Goal: Task Accomplishment & Management: Complete application form

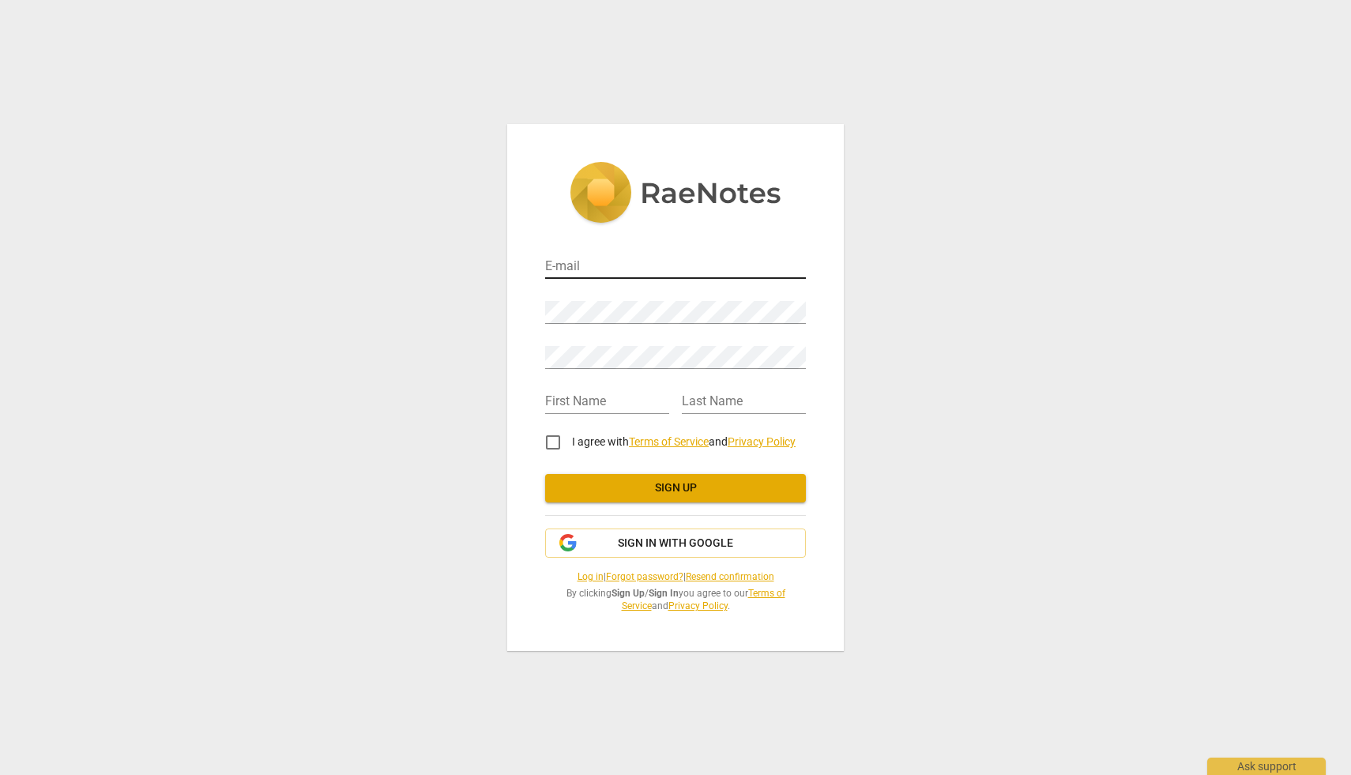
click at [562, 266] on input "email" at bounding box center [675, 267] width 261 height 23
type input "[PERSON_NAME][EMAIL_ADDRESS][DOMAIN_NAME]"
click at [574, 345] on div "Retype Password" at bounding box center [675, 351] width 261 height 36
click at [551, 403] on input "text" at bounding box center [607, 402] width 124 height 23
type input "[PERSON_NAME]"
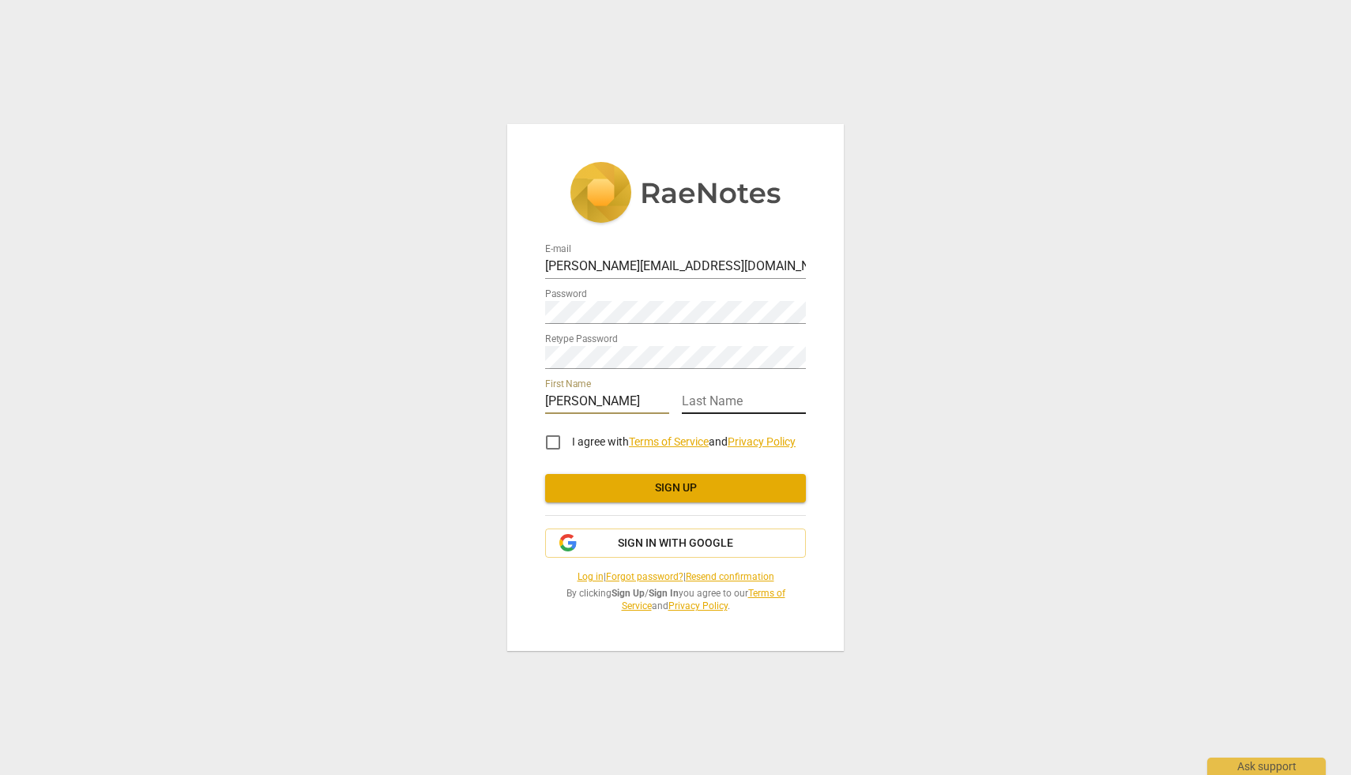
click at [691, 401] on input "text" at bounding box center [744, 402] width 124 height 23
type input "[PERSON_NAME]"
click at [555, 442] on input "I agree with Terms of Service and Privacy Policy" at bounding box center [553, 443] width 38 height 38
checkbox input "true"
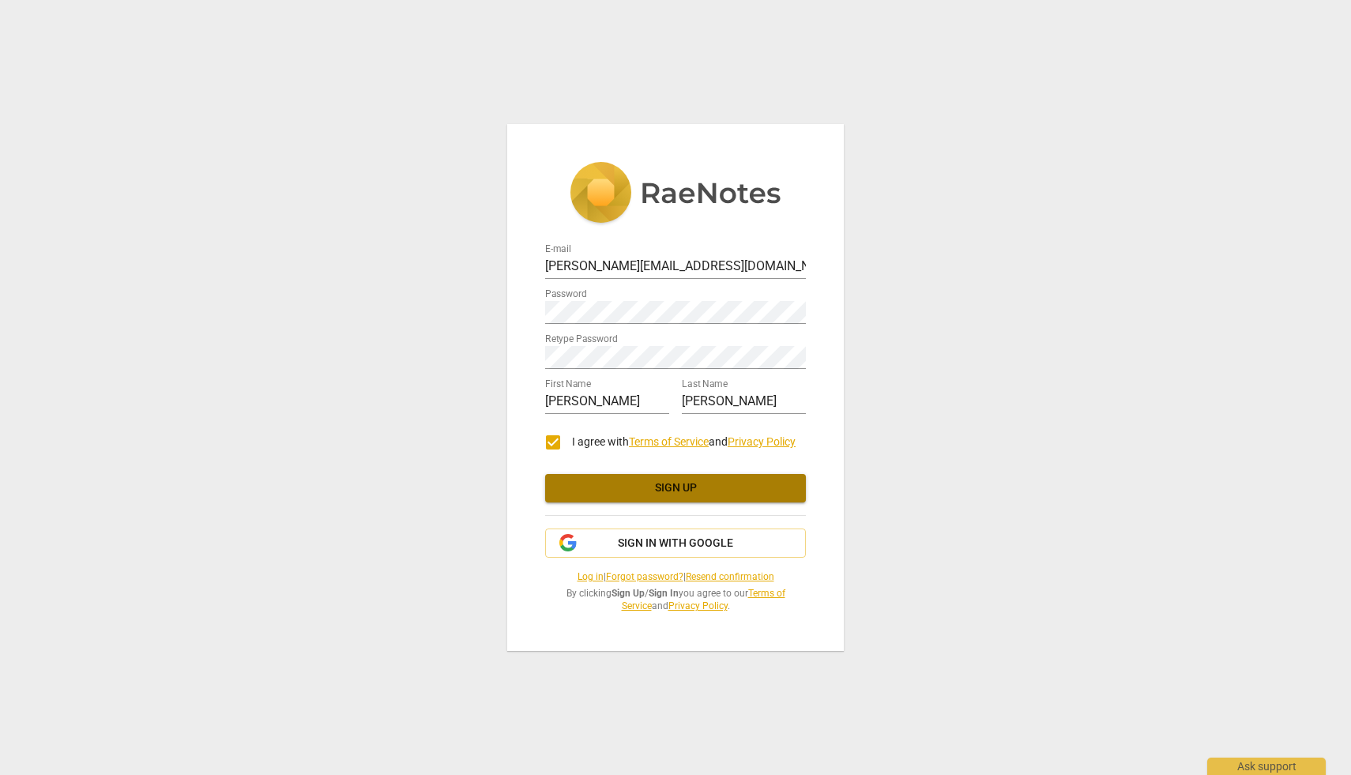
click at [745, 487] on span "Sign up" at bounding box center [675, 488] width 235 height 16
